Goal: Task Accomplishment & Management: Use online tool/utility

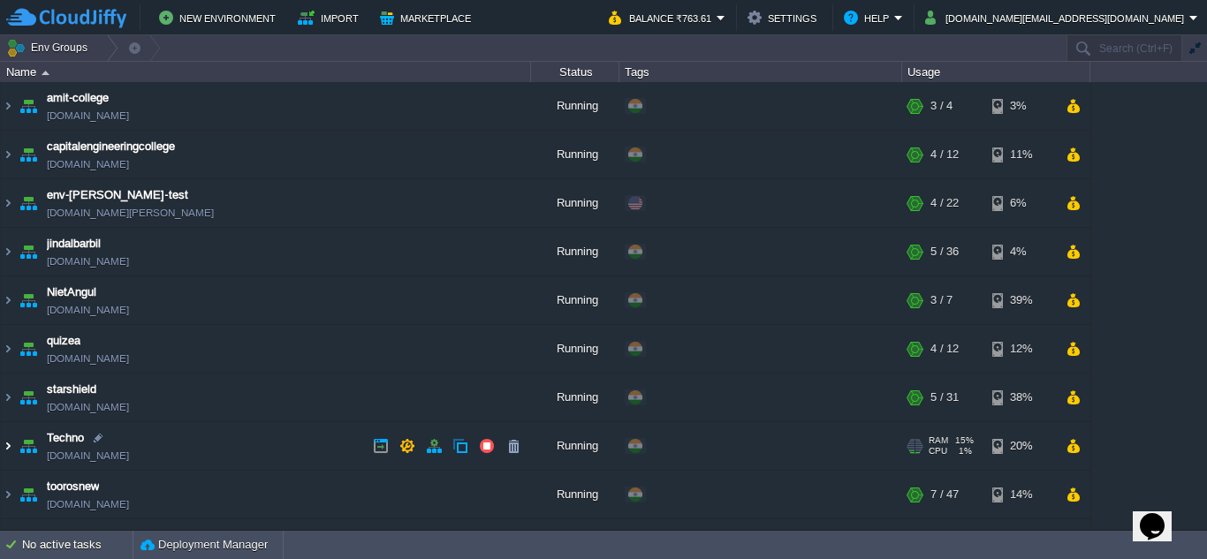
click at [8, 446] on img at bounding box center [8, 446] width 14 height 48
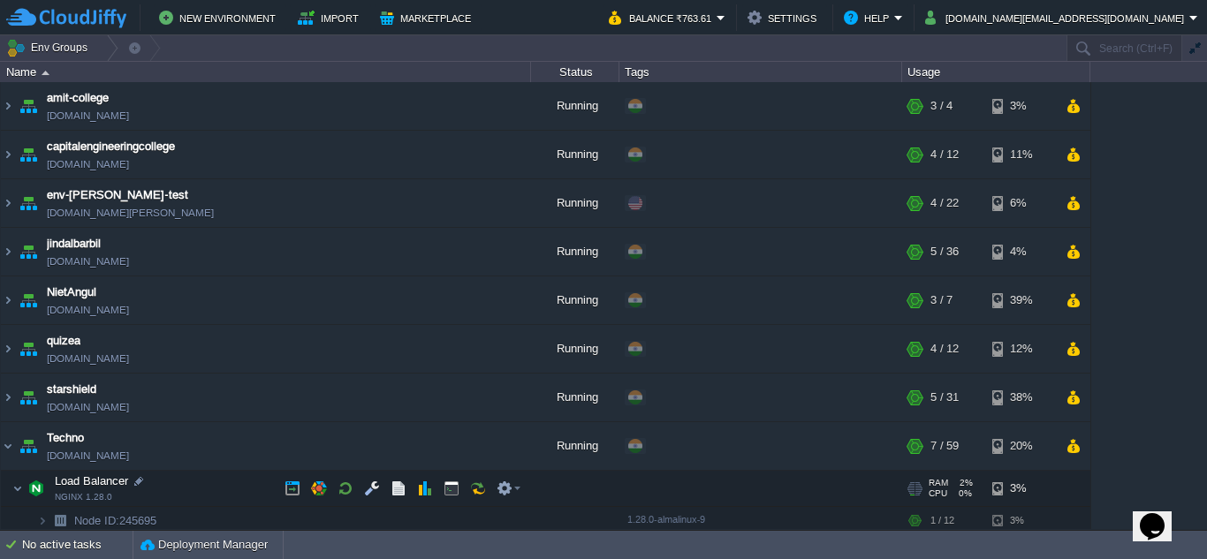
scroll to position [177, 0]
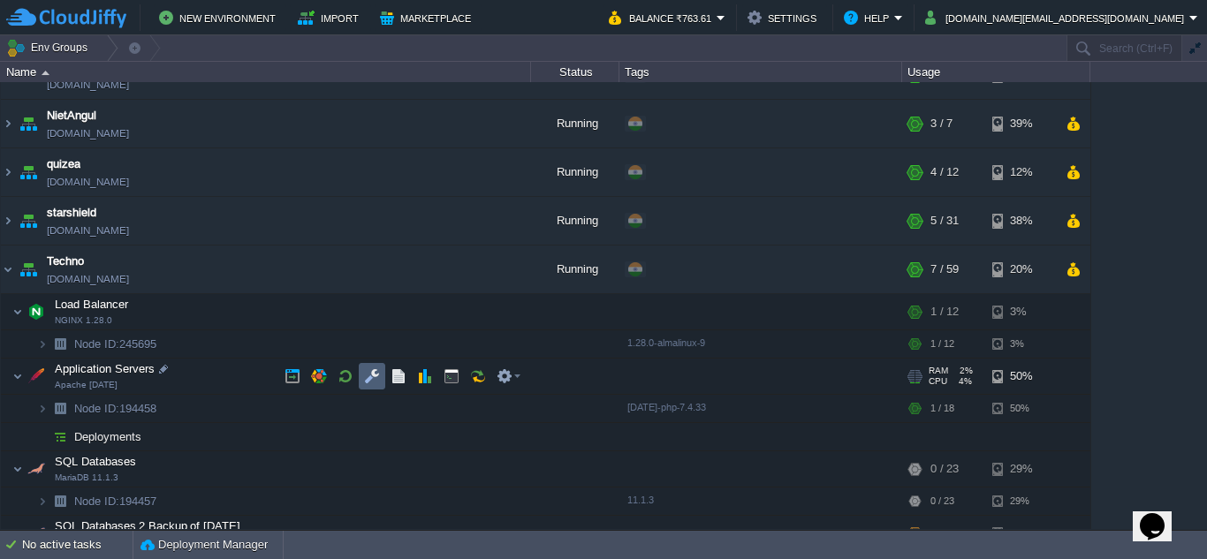
click at [365, 376] on button "button" at bounding box center [372, 376] width 16 height 16
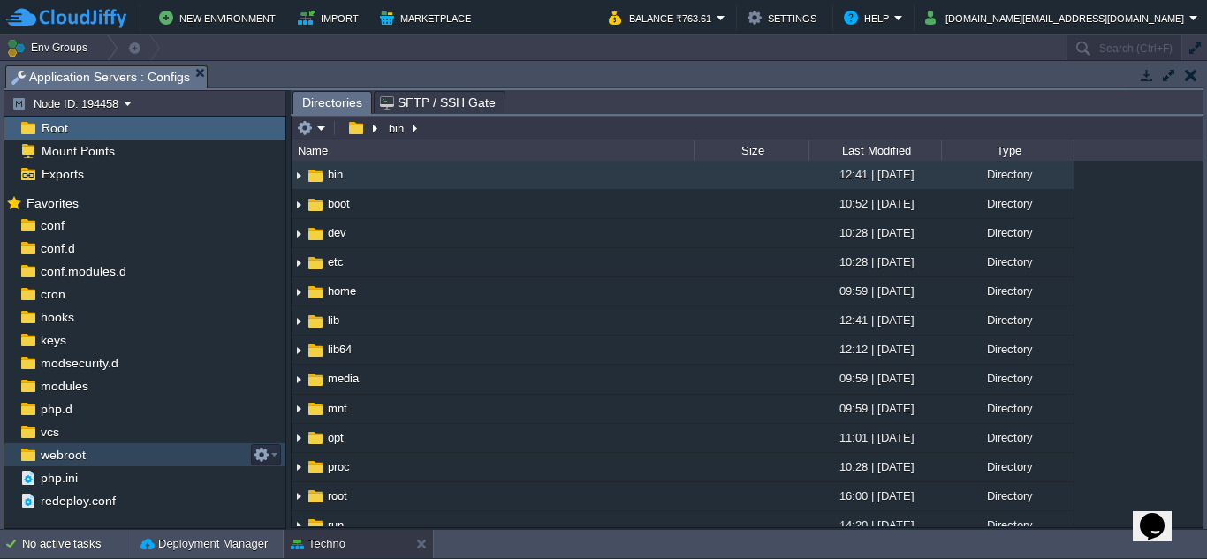
click at [67, 451] on span "webroot" at bounding box center [62, 455] width 51 height 16
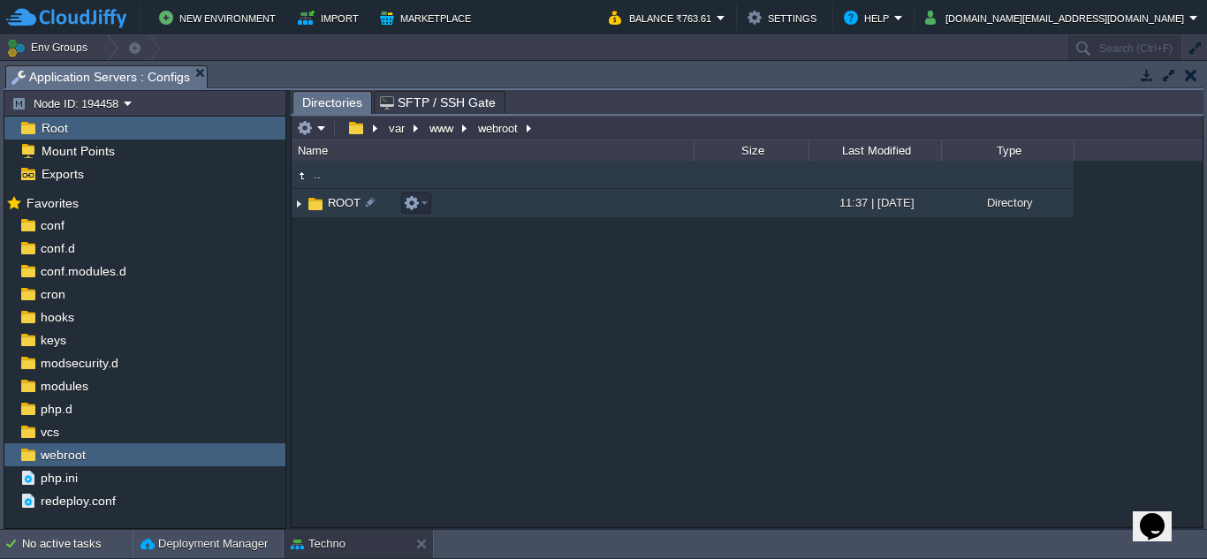
click at [299, 211] on img at bounding box center [298, 203] width 14 height 27
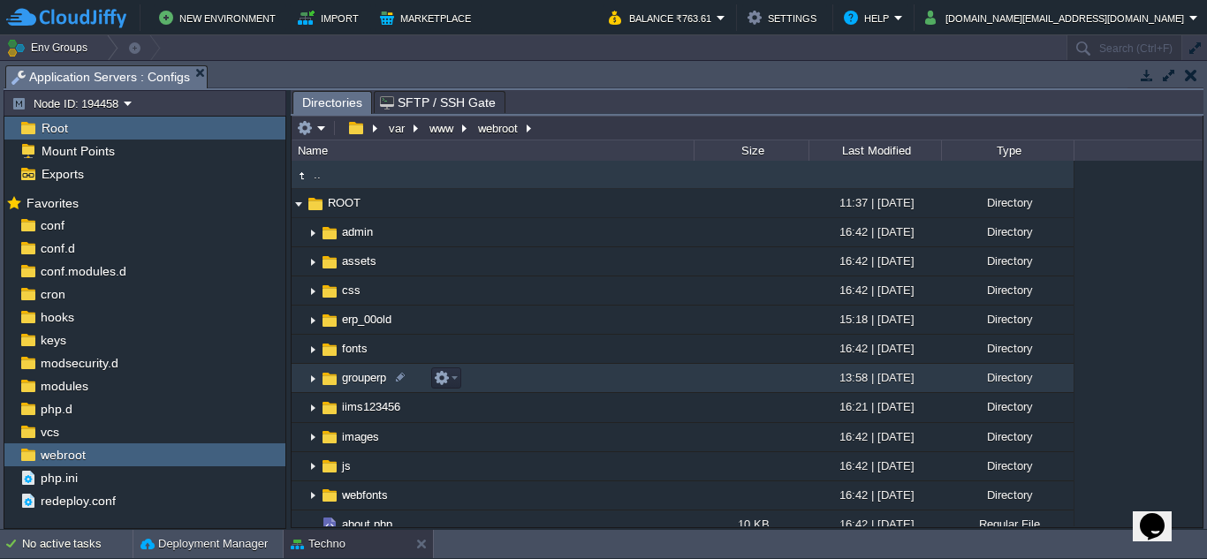
click at [308, 377] on img at bounding box center [313, 378] width 14 height 27
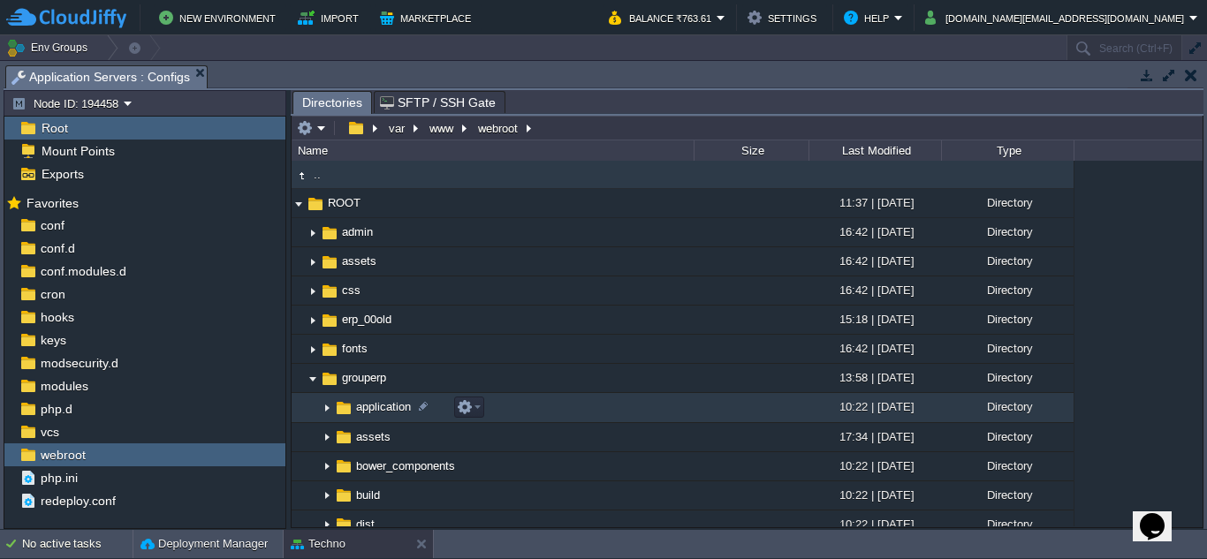
click at [329, 413] on img at bounding box center [327, 408] width 14 height 27
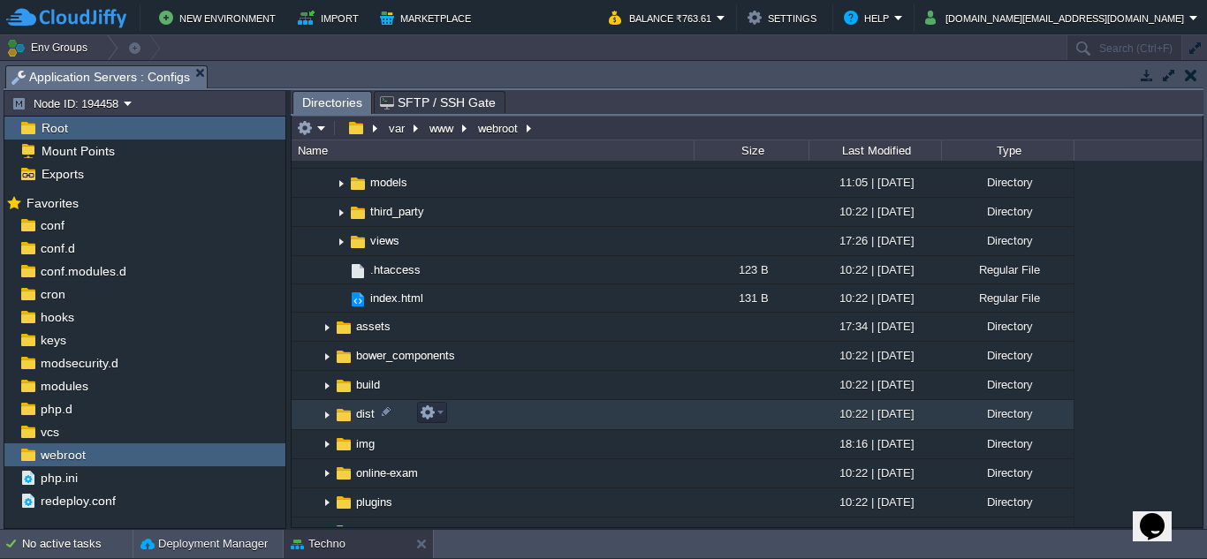
scroll to position [530, 0]
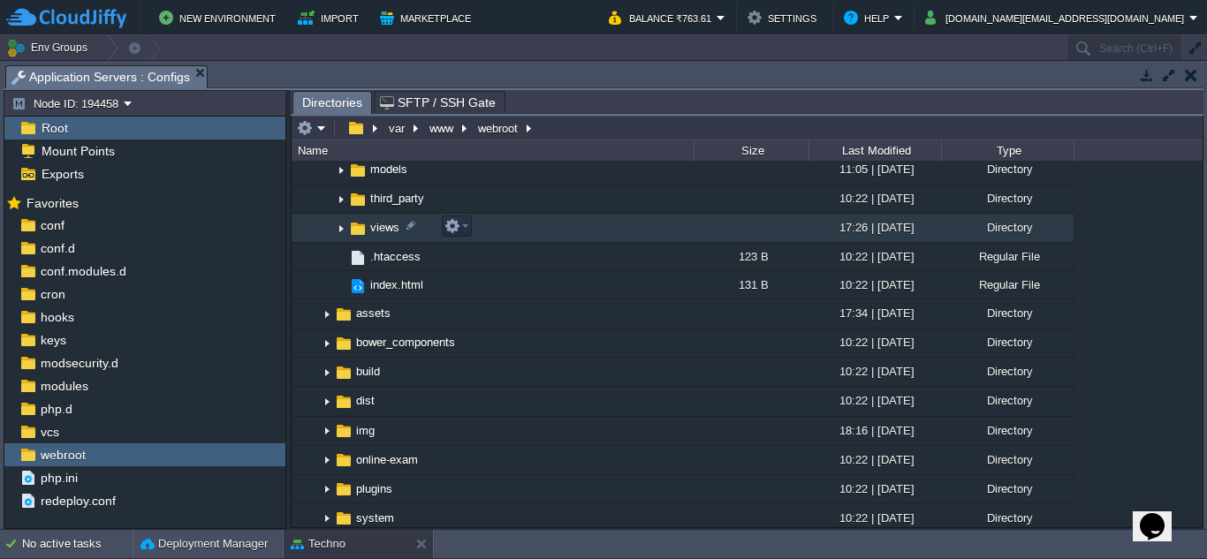
click at [360, 228] on img at bounding box center [357, 228] width 19 height 19
click at [335, 223] on img at bounding box center [341, 228] width 14 height 27
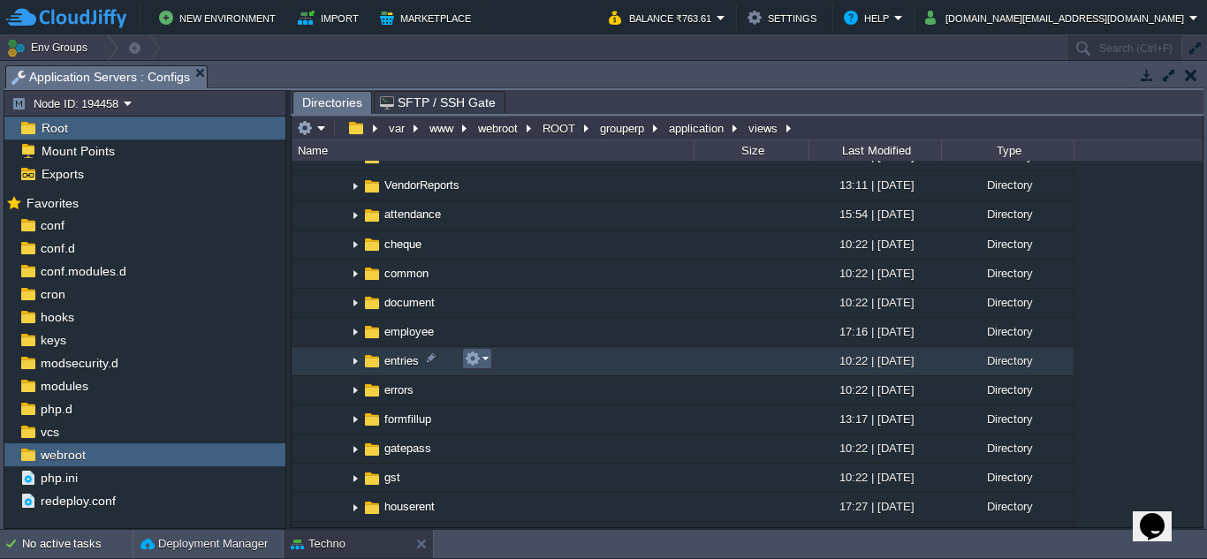
scroll to position [1060, 0]
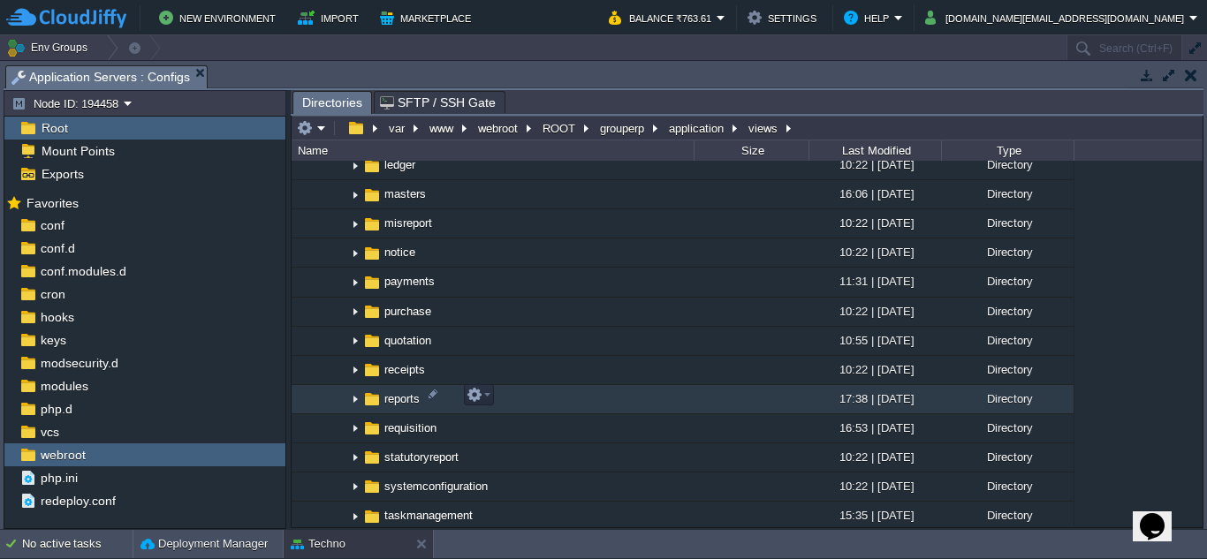
click at [358, 397] on img at bounding box center [355, 399] width 14 height 27
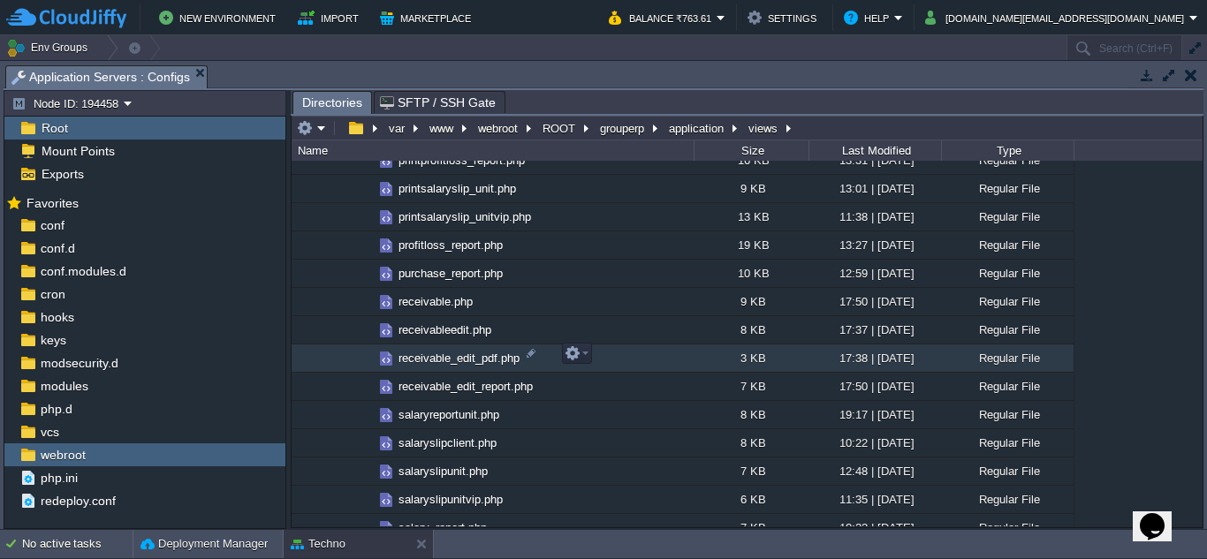
scroll to position [2385, 0]
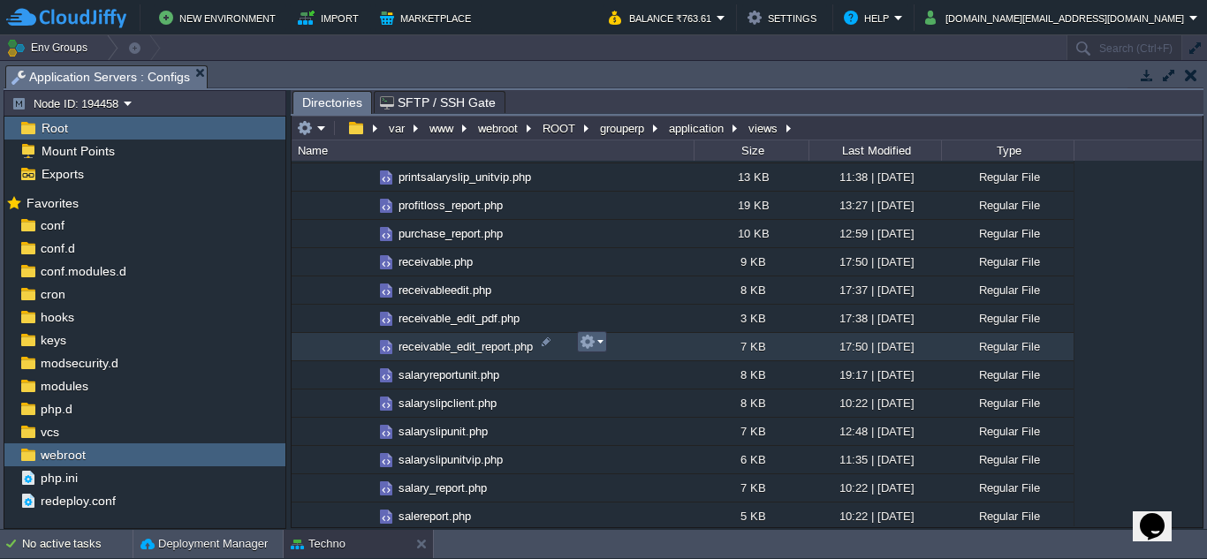
click at [600, 344] on em at bounding box center [591, 342] width 24 height 16
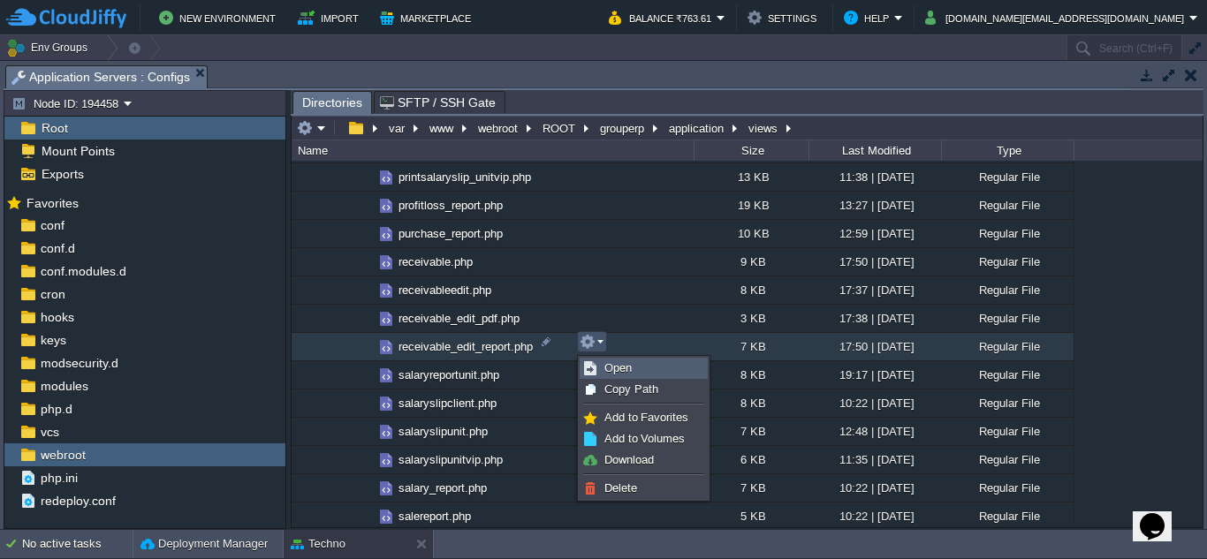
click at [604, 361] on span "Open" at bounding box center [617, 367] width 27 height 13
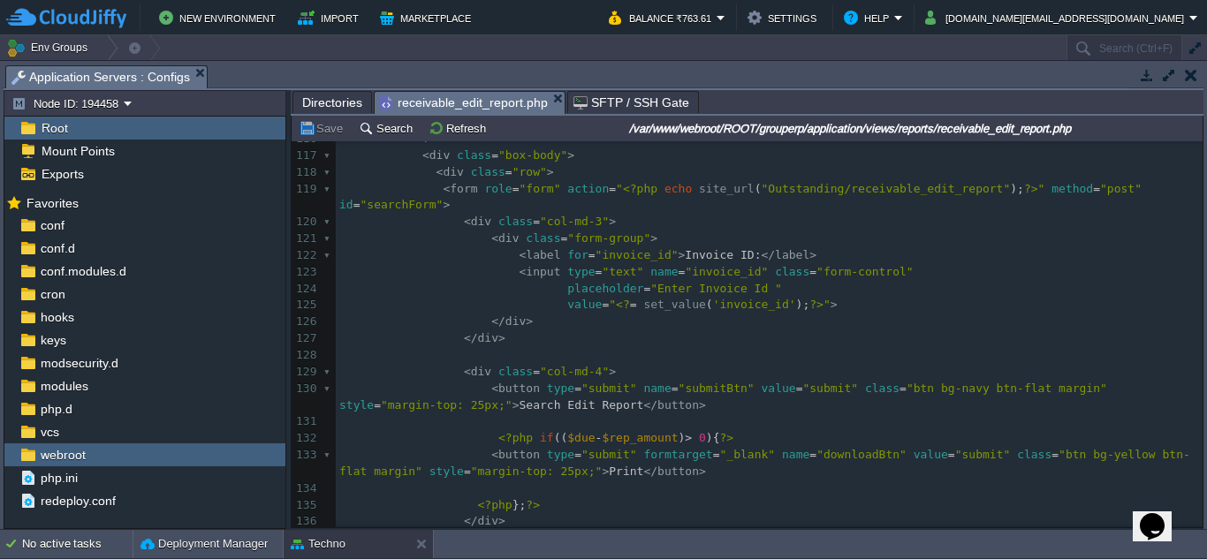
scroll to position [1928, 0]
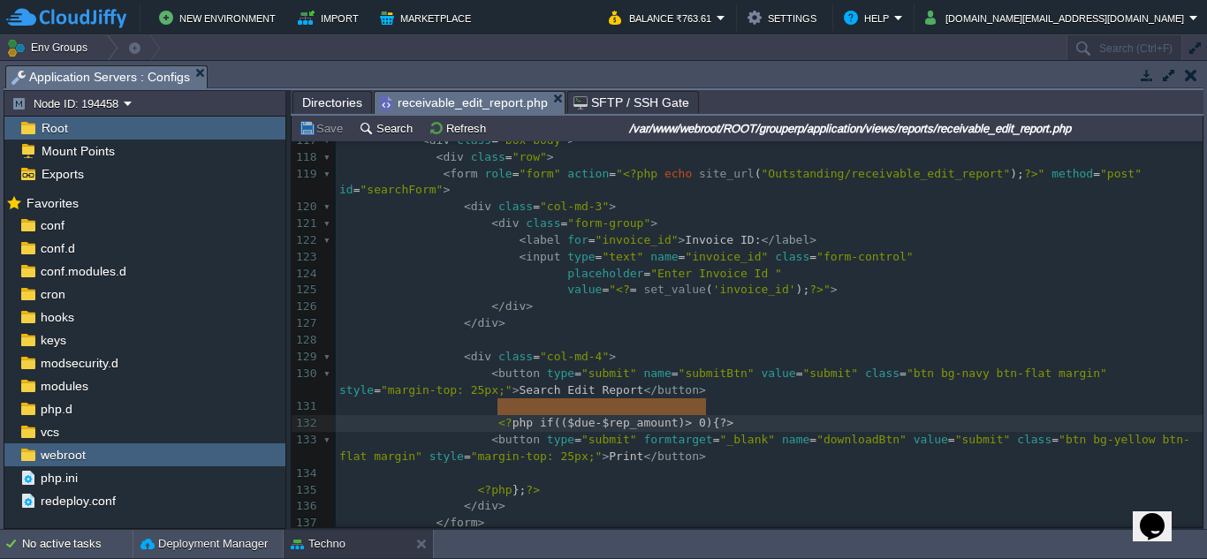
type textarea "<?php if(($due-$rep_amount) > 0){?>"
drag, startPoint x: 720, startPoint y: 408, endPoint x: 494, endPoint y: 402, distance: 226.2
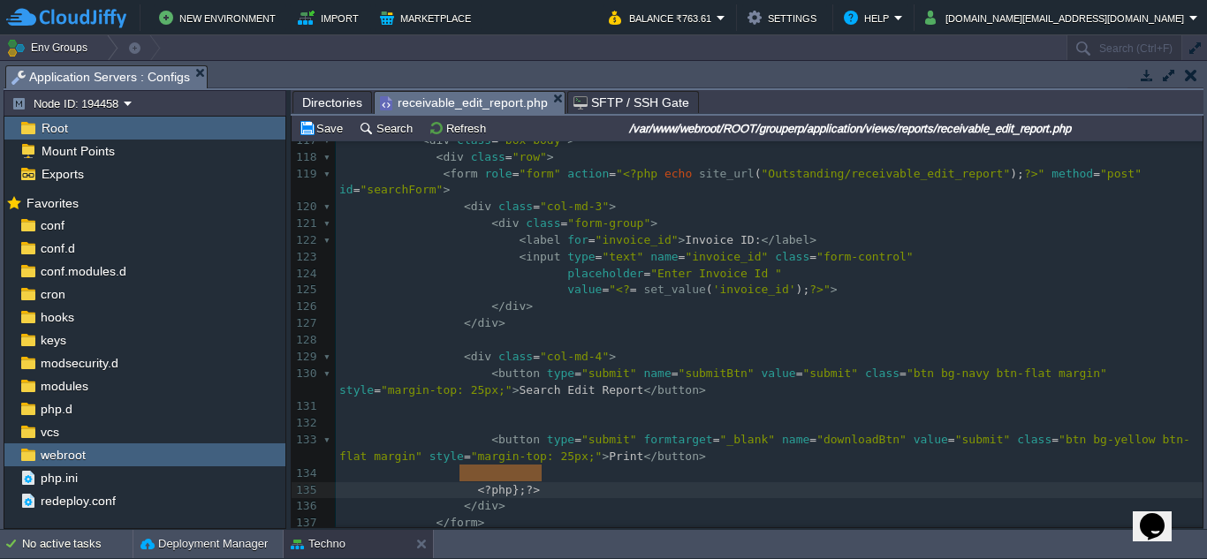
type textarea "<?php }; ?>"
drag, startPoint x: 544, startPoint y: 473, endPoint x: 455, endPoint y: 473, distance: 89.2
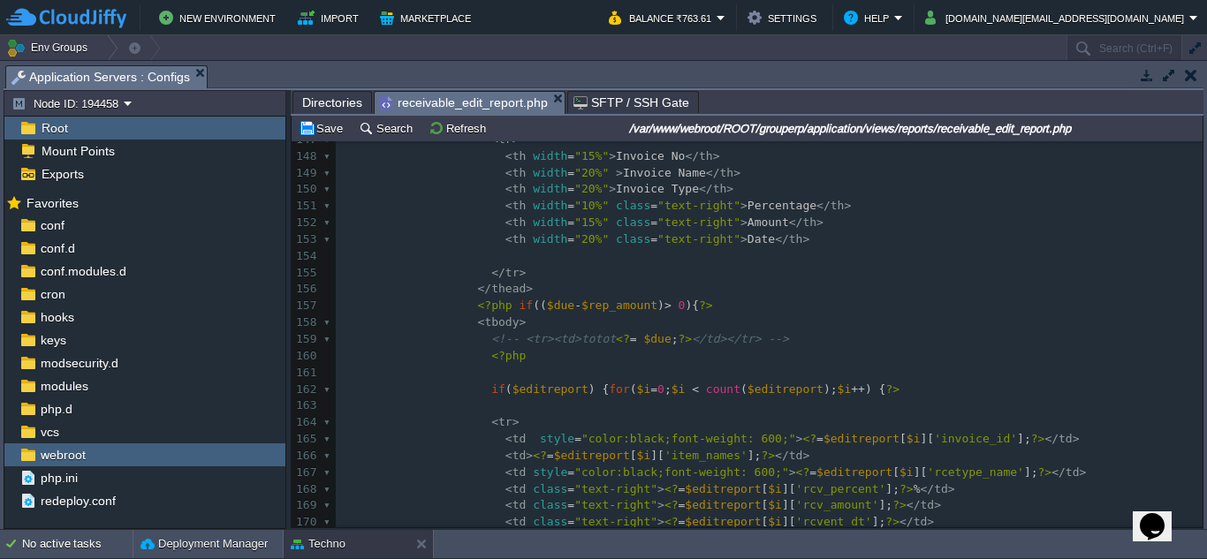
scroll to position [2386, 0]
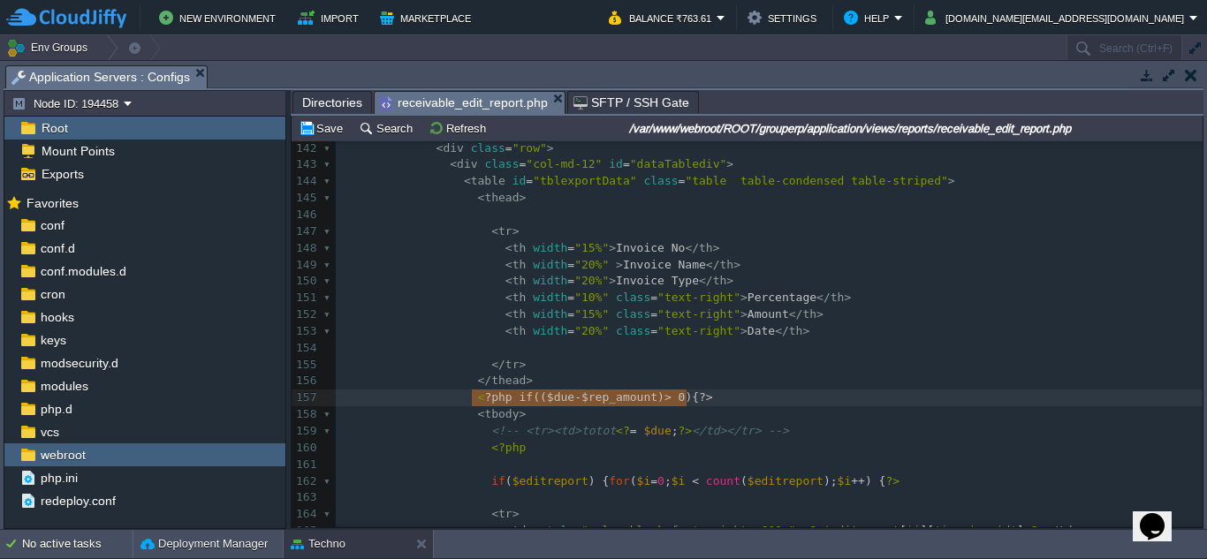
type textarea "<?php if(($due-$rep_amount) > 0){?>"
drag, startPoint x: 693, startPoint y: 395, endPoint x: 468, endPoint y: 395, distance: 224.4
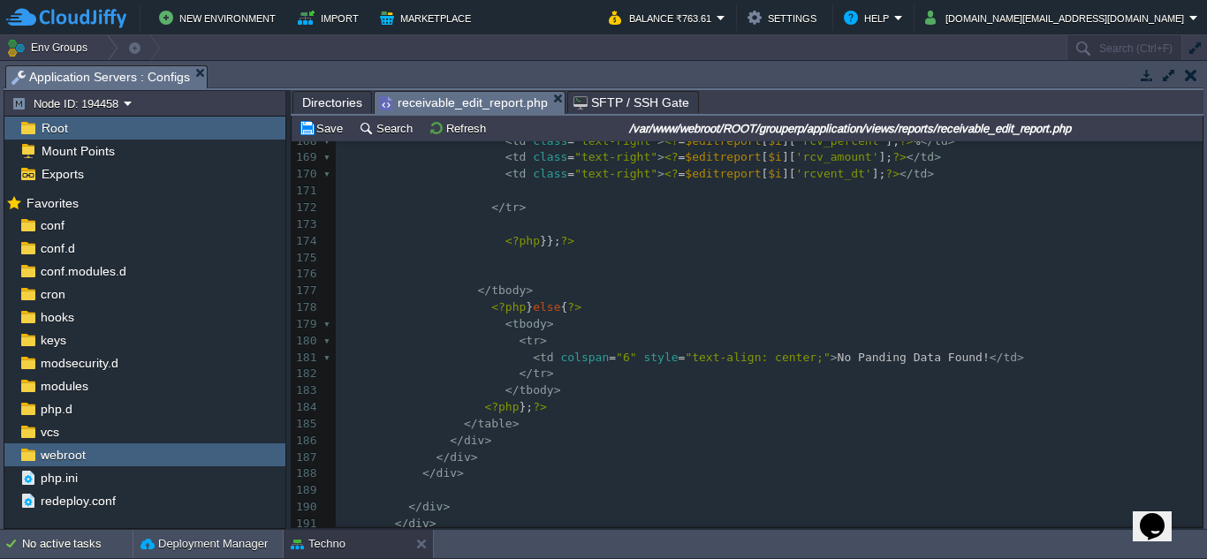
scroll to position [2827, 0]
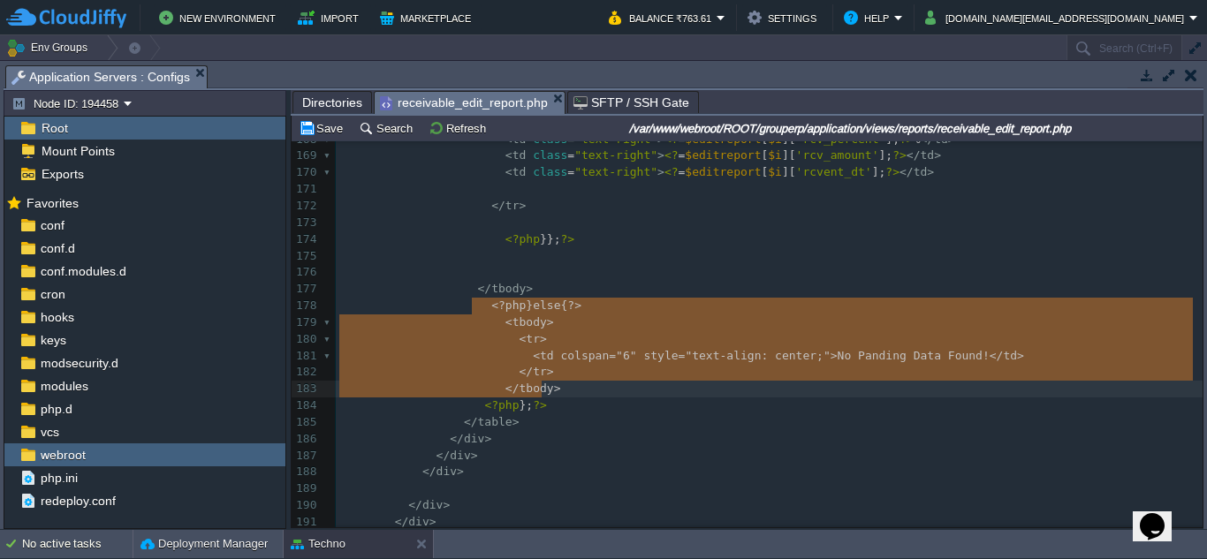
type textarea "<?php }else{?> <tbody> <tr> <td colspan="6" style="text-align: center;">No Pand…"
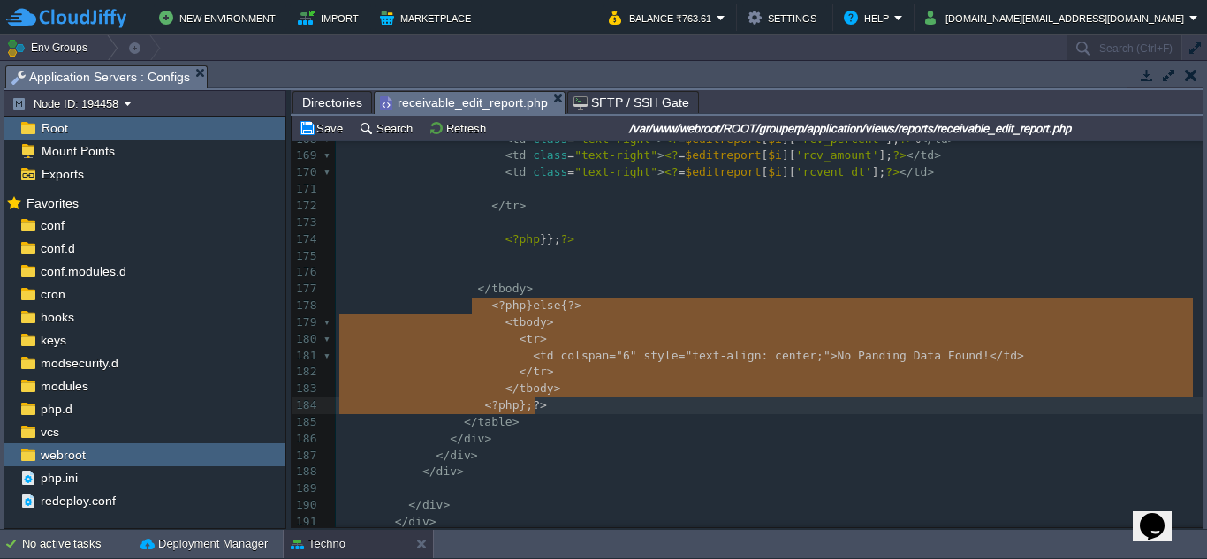
drag, startPoint x: 472, startPoint y: 306, endPoint x: 588, endPoint y: 402, distance: 151.2
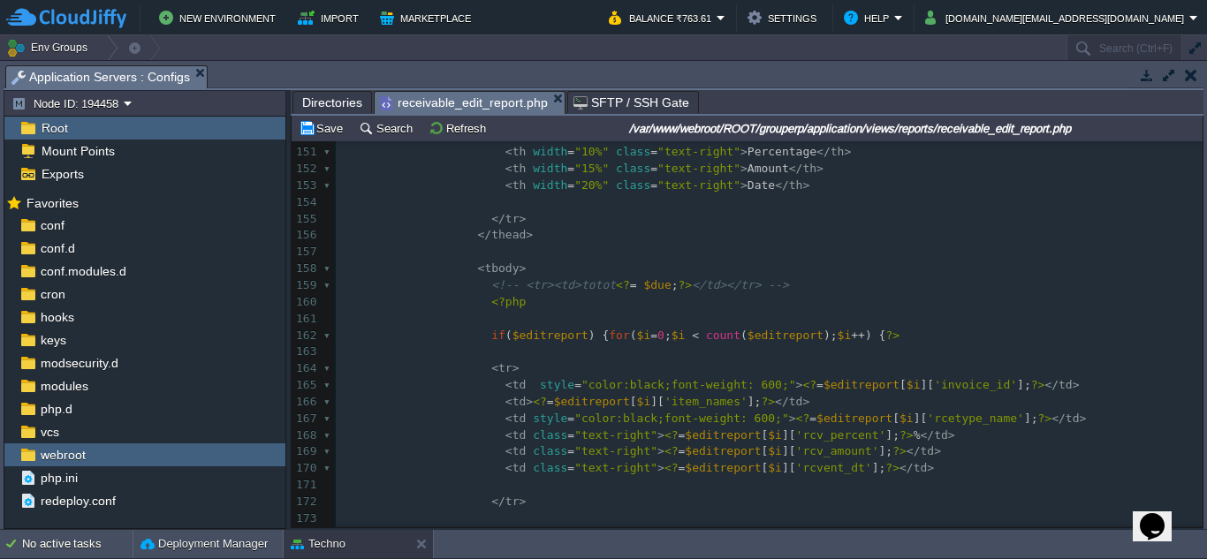
scroll to position [2561, 0]
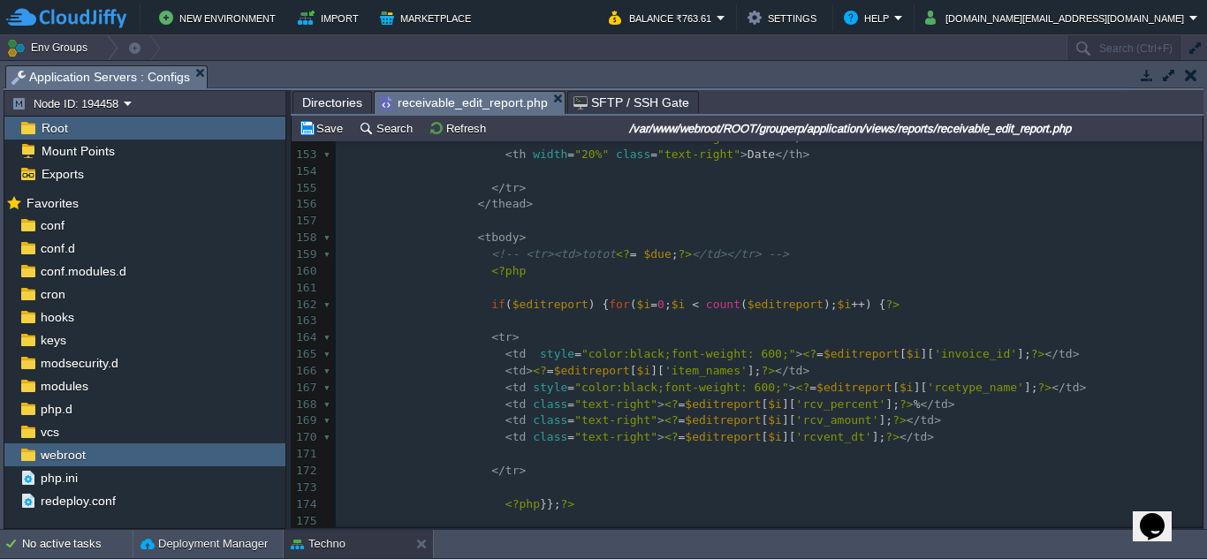
click at [789, 270] on pre "<?php" at bounding box center [769, 271] width 867 height 17
